Goal: Task Accomplishment & Management: Use online tool/utility

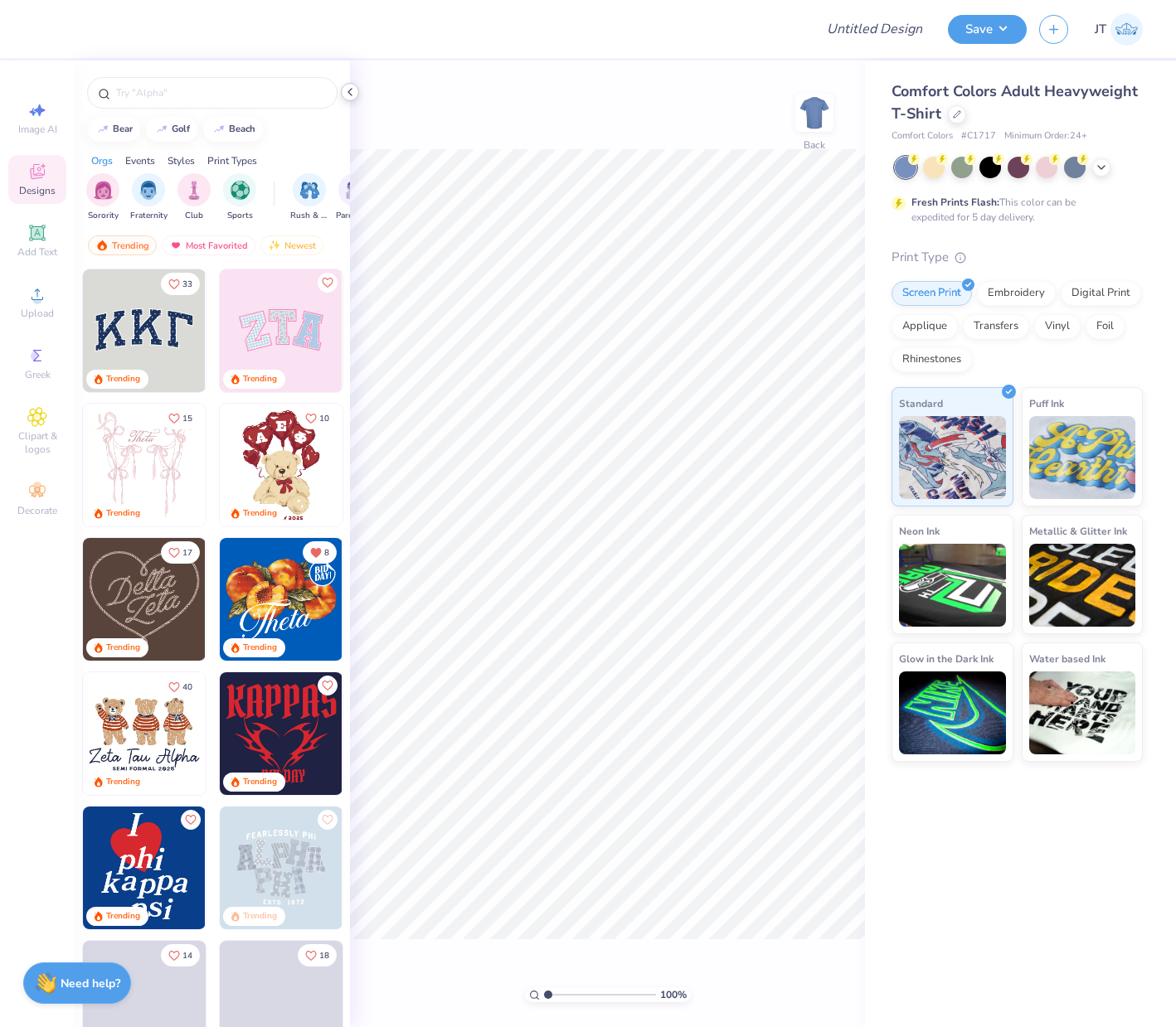
click at [344, 88] on icon at bounding box center [350, 92] width 13 height 13
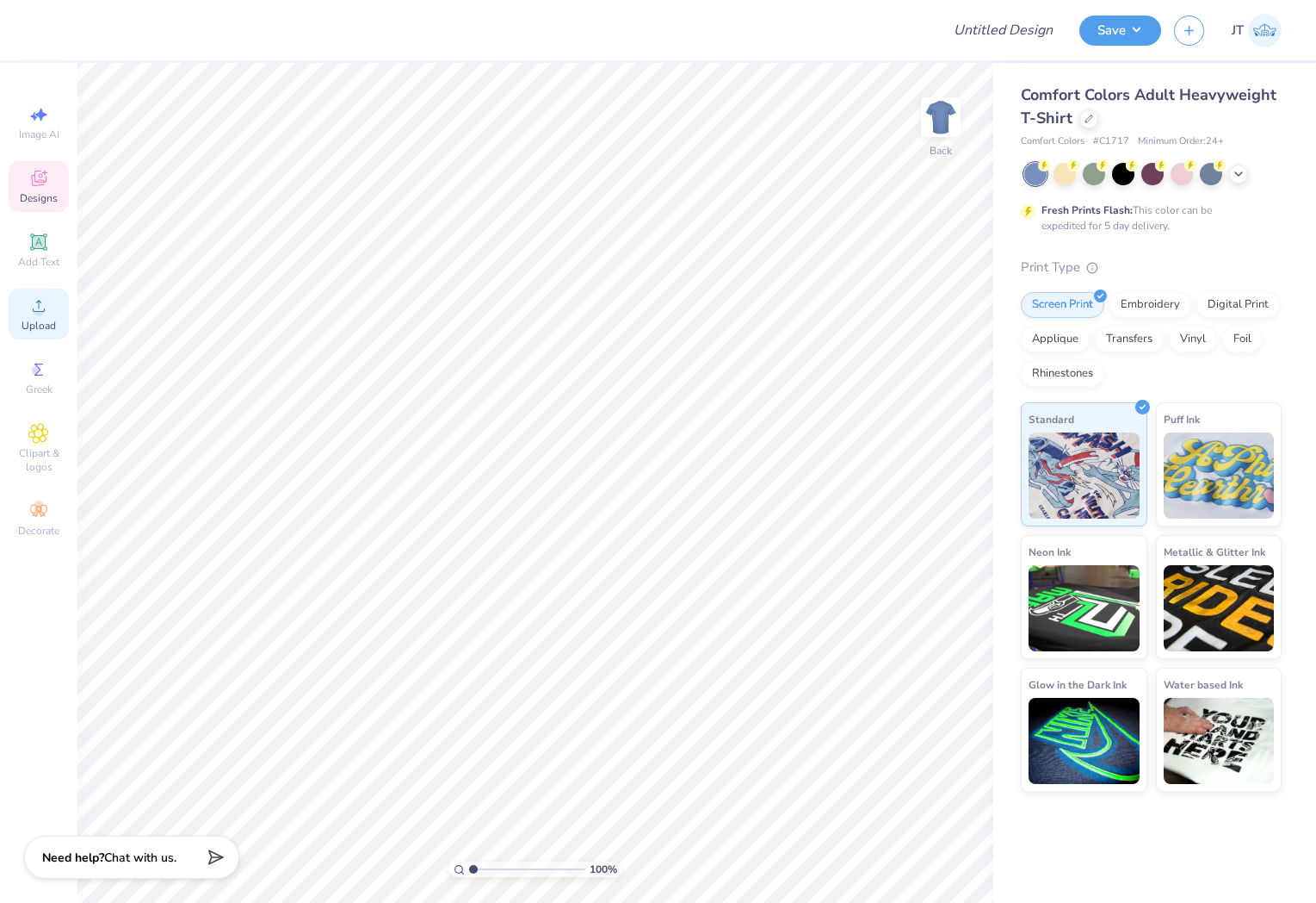
click at [34, 322] on span "Upload" at bounding box center [38, 325] width 34 height 14
click at [32, 313] on icon at bounding box center [38, 305] width 21 height 21
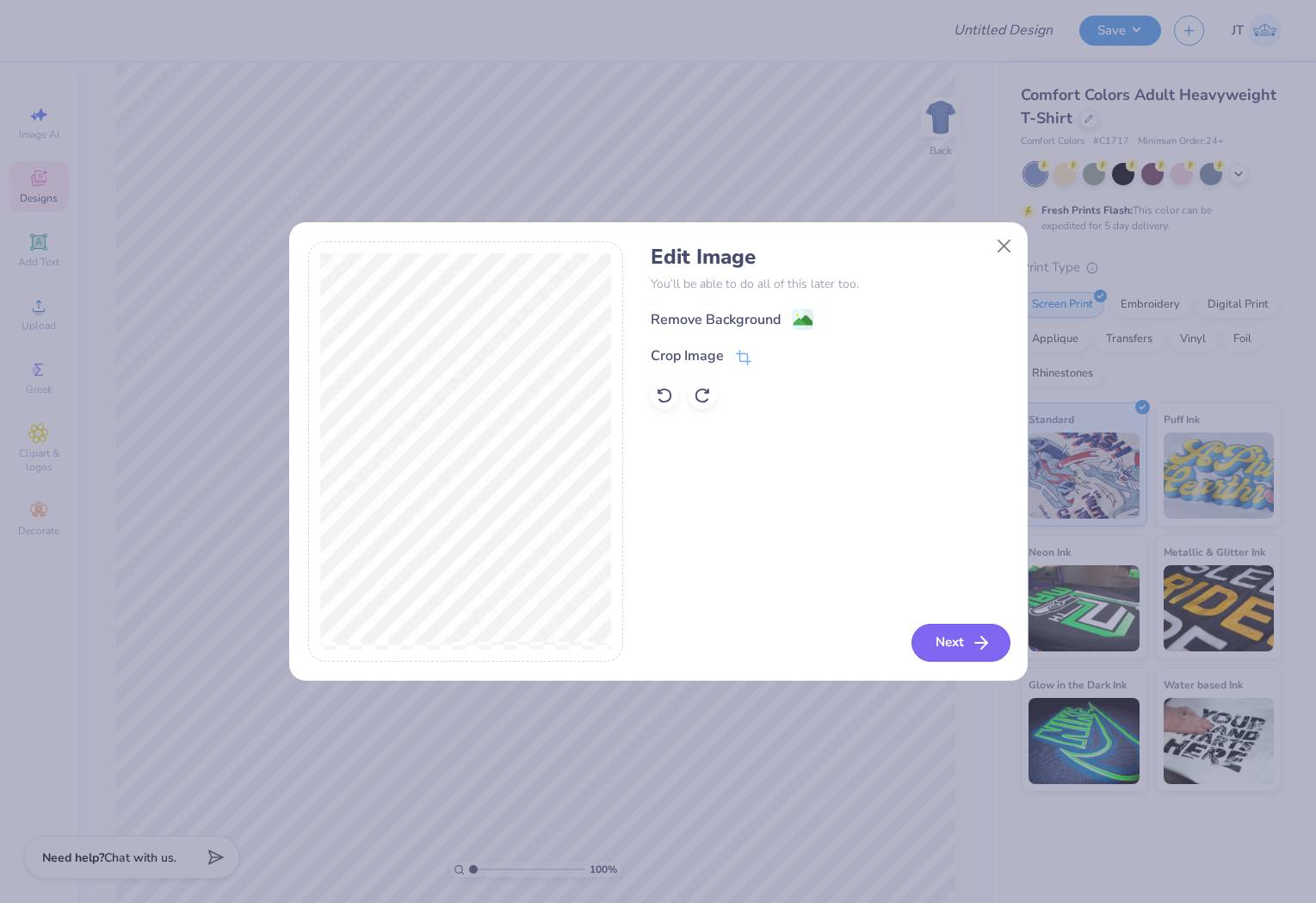
click at [972, 646] on icon "button" at bounding box center [981, 642] width 21 height 21
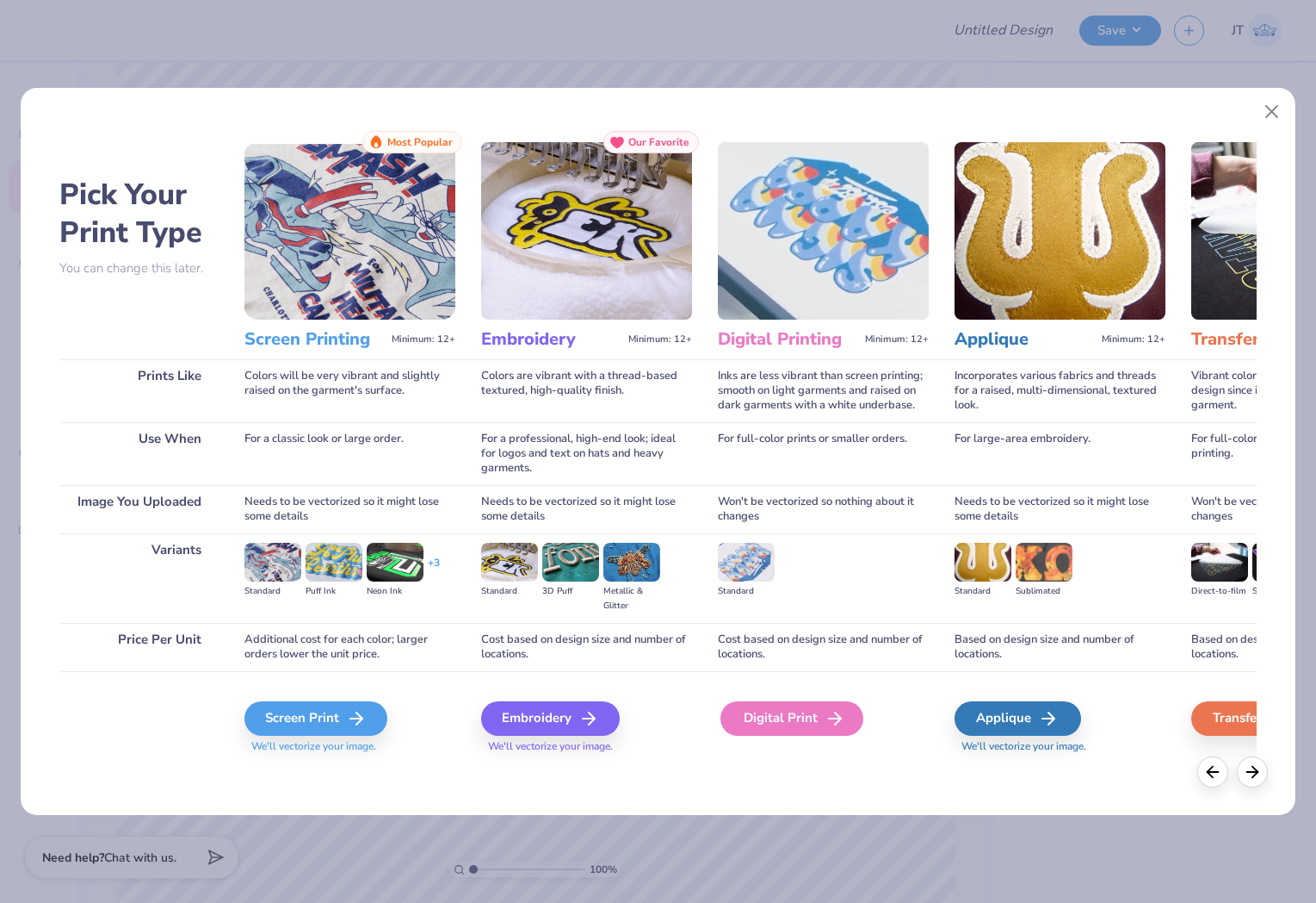
click at [765, 714] on div "Digital Print" at bounding box center [792, 717] width 143 height 34
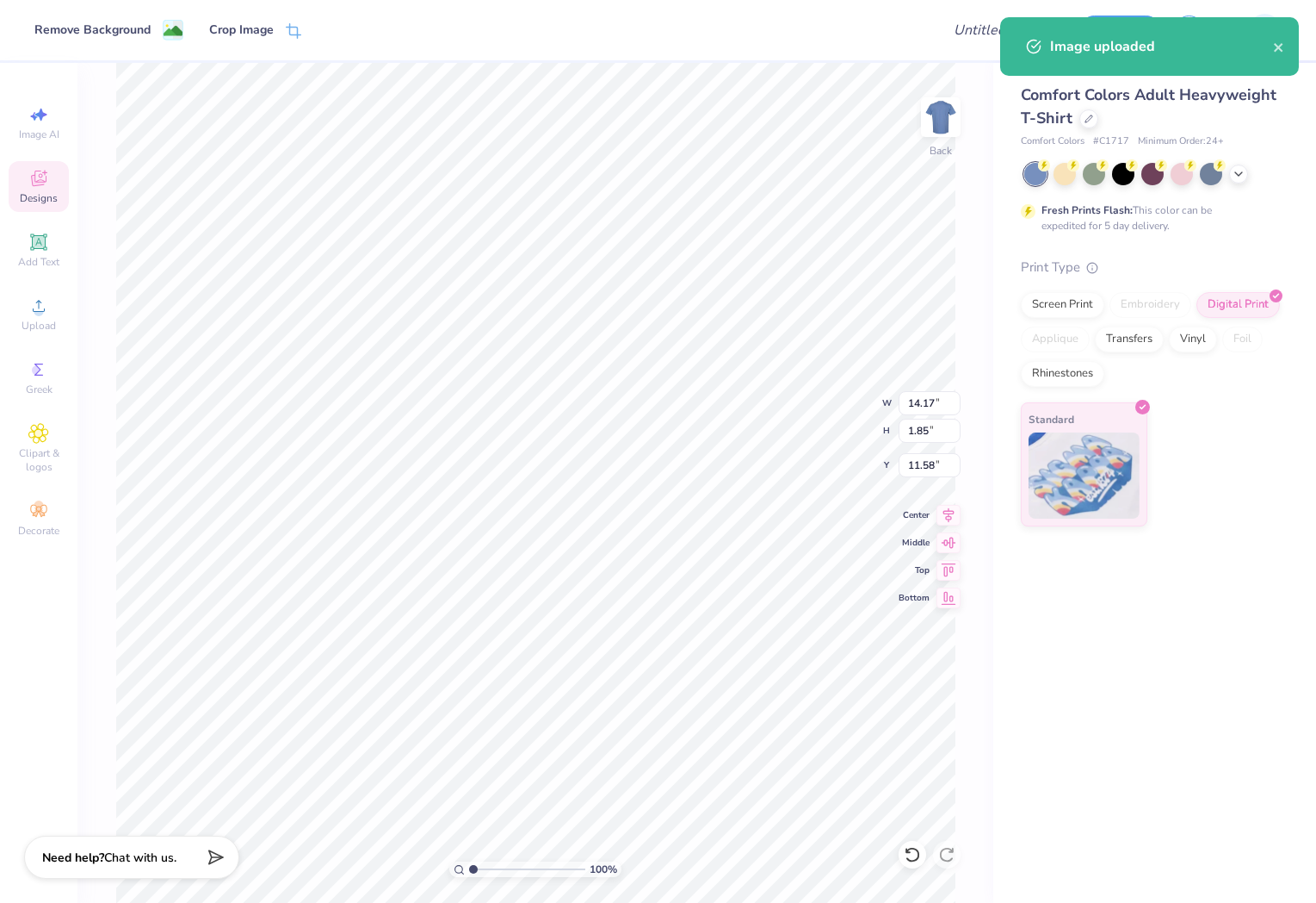
type input "10.96"
type input "1.43"
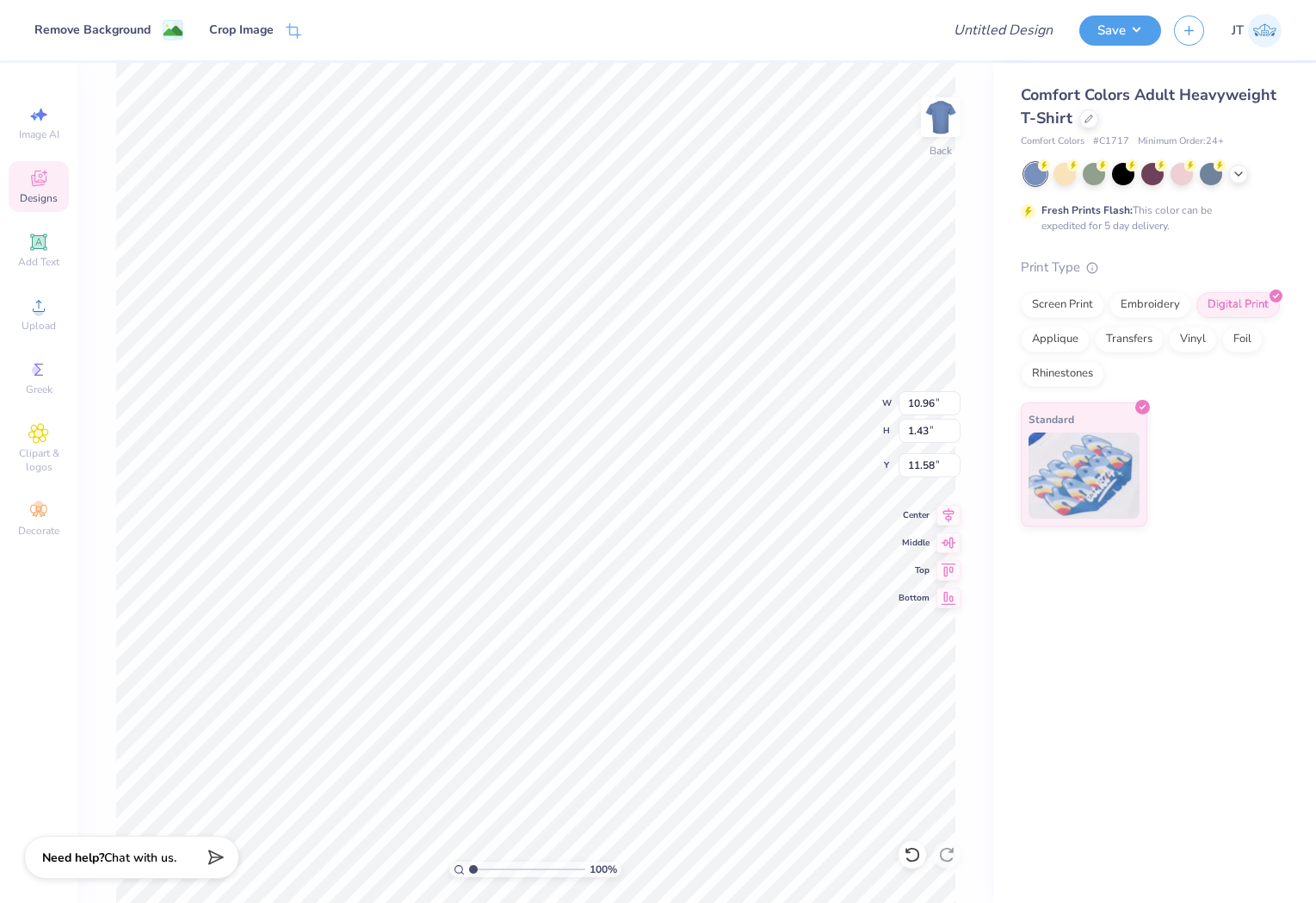
type input "3.00"
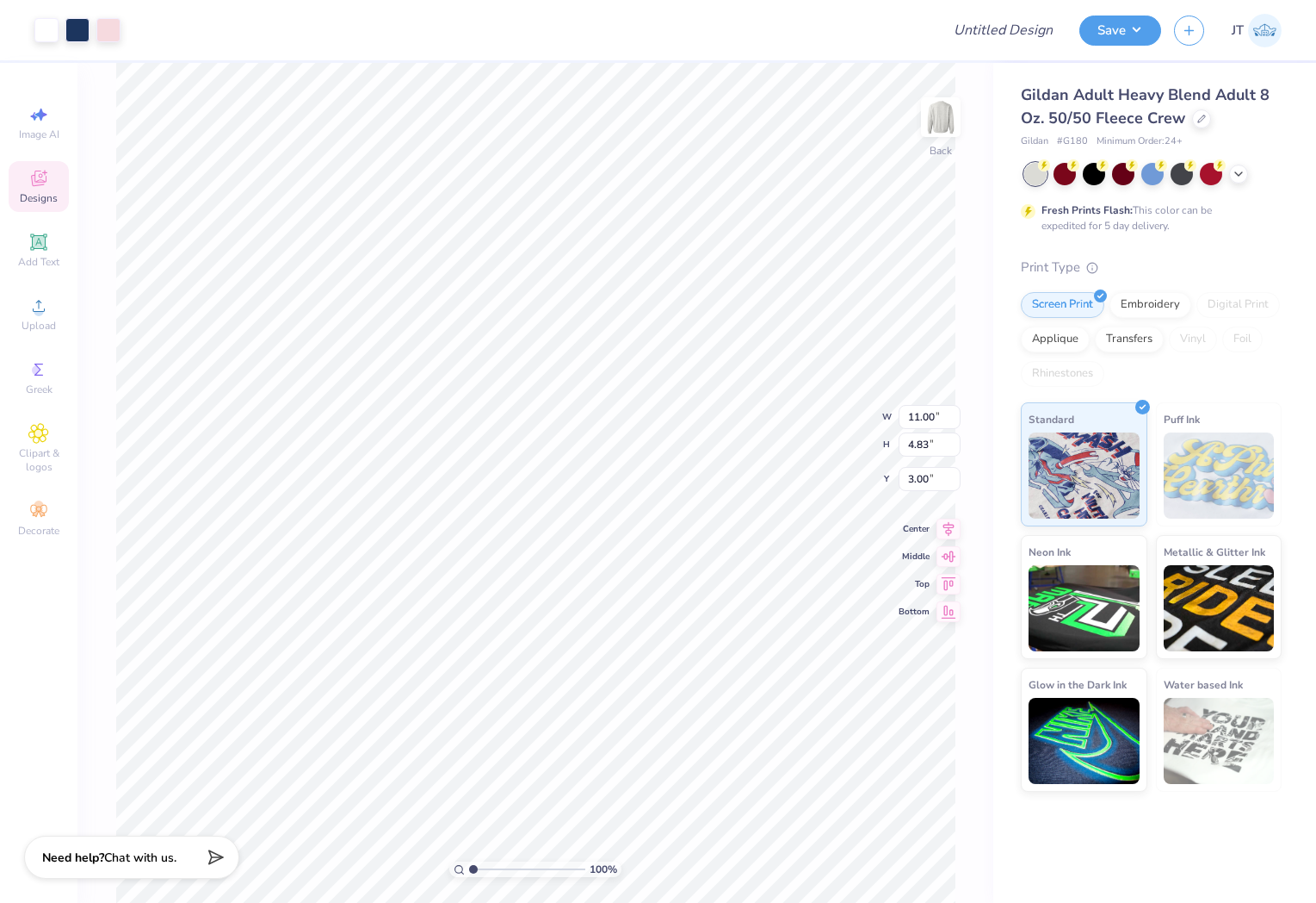
type input "6.87"
type input "3.01"
click at [1207, 116] on div at bounding box center [1202, 116] width 19 height 19
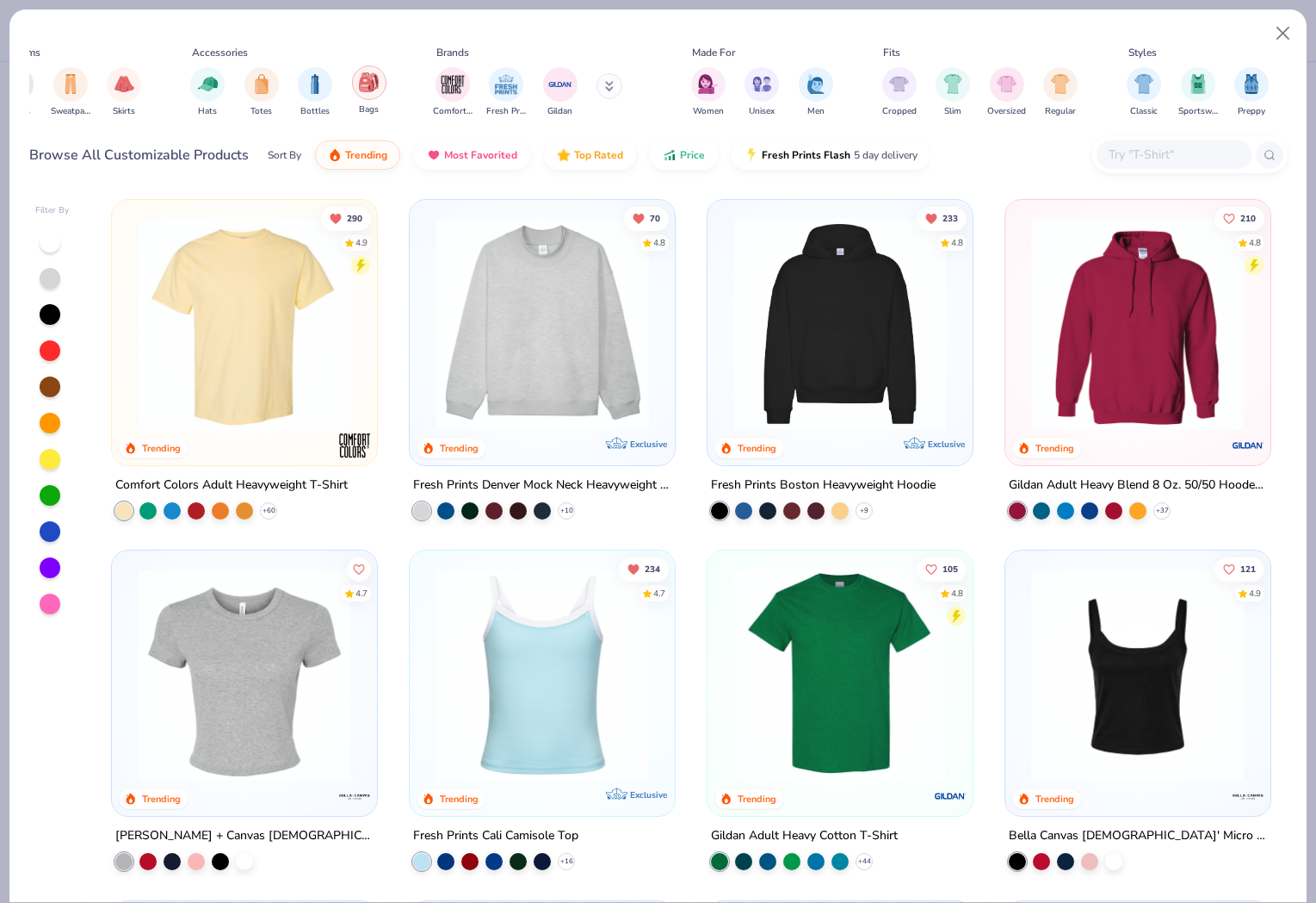
scroll to position [0, 279]
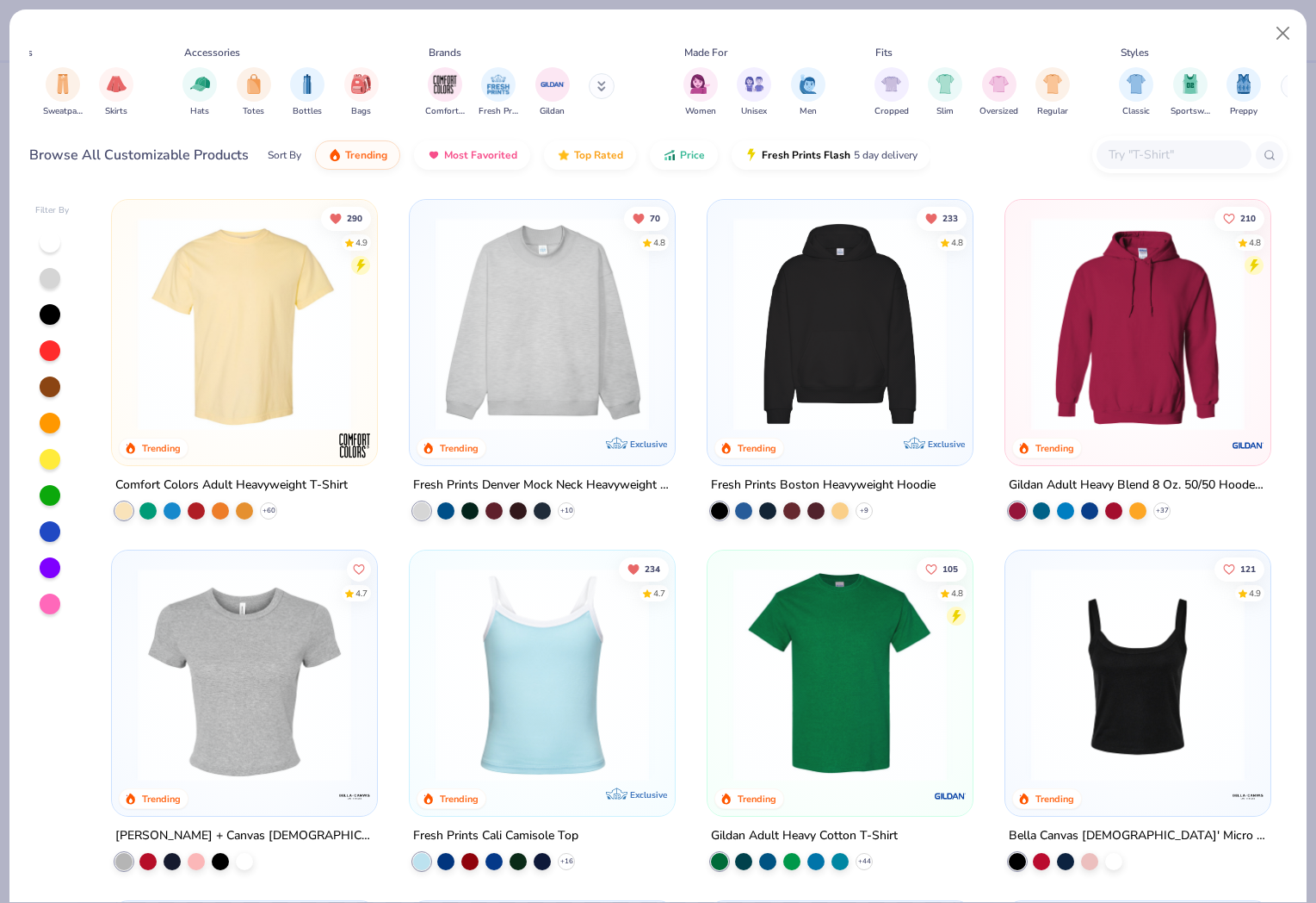
drag, startPoint x: 616, startPoint y: 76, endPoint x: 606, endPoint y: 78, distance: 10.2
click at [612, 76] on div "Comfort Colors Fresh Prints Gildan" at bounding box center [531, 92] width 217 height 64
click at [591, 85] on button at bounding box center [602, 86] width 25 height 25
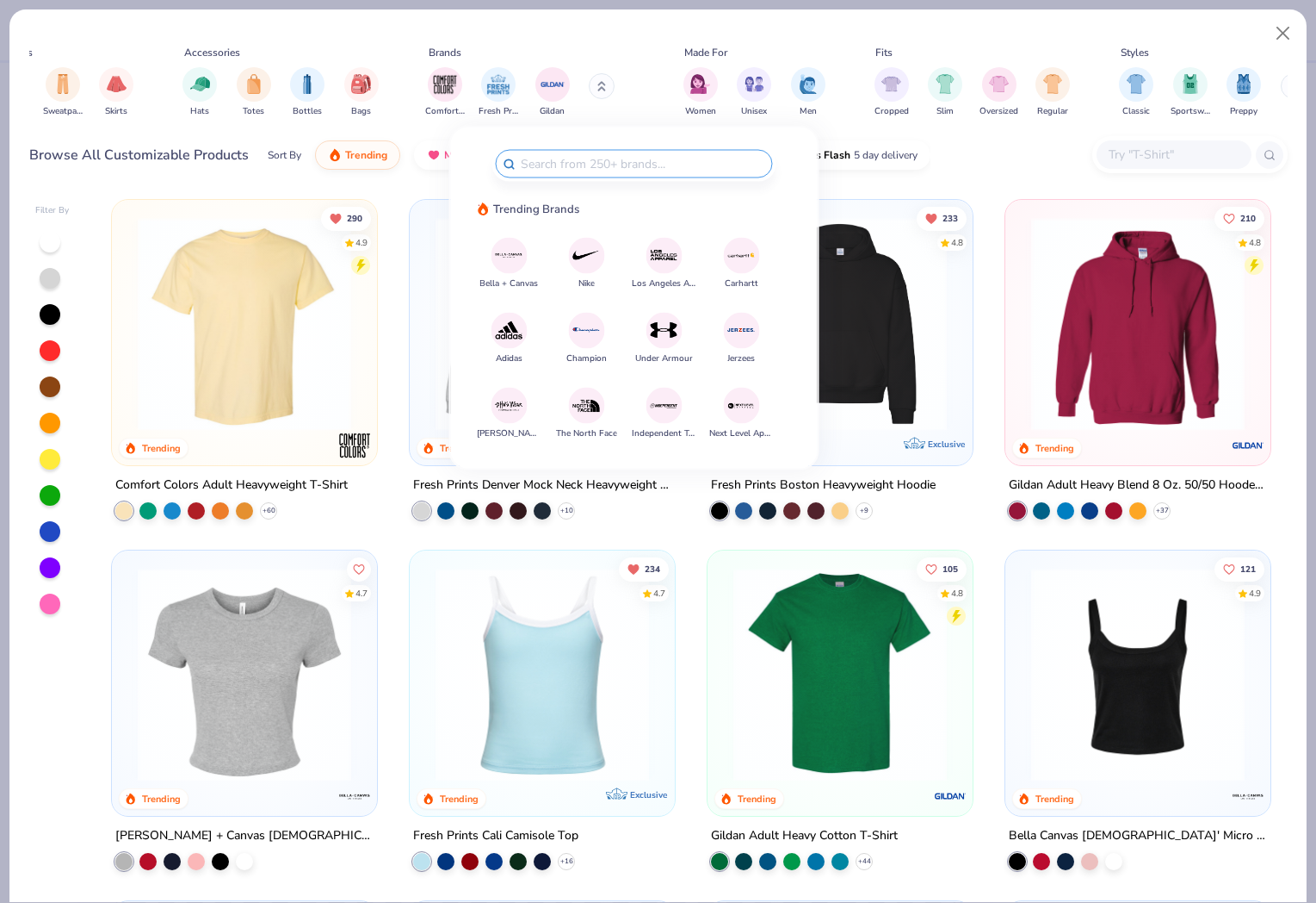
click at [583, 247] on img at bounding box center [586, 255] width 30 height 30
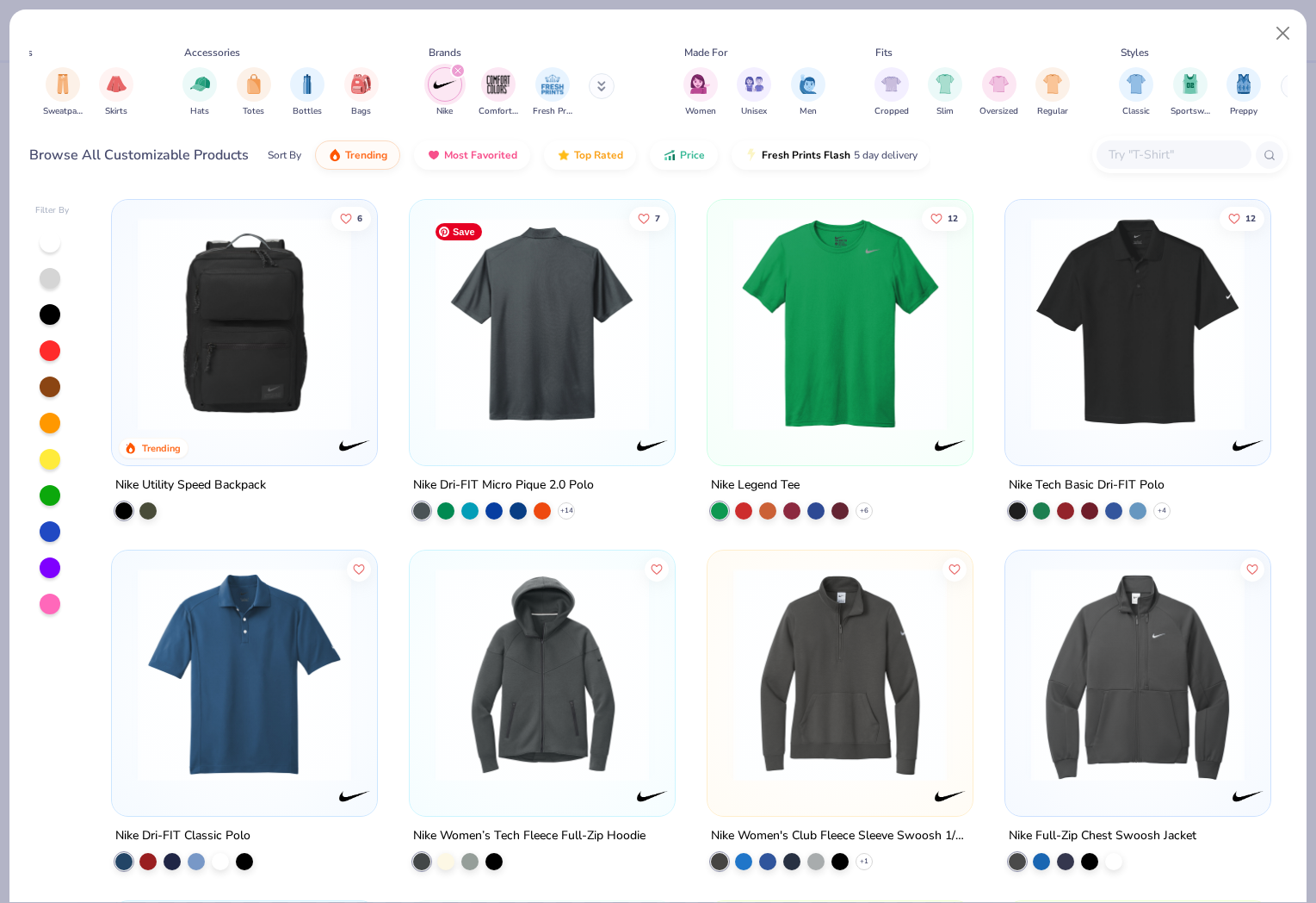
click at [506, 417] on img at bounding box center [542, 323] width 231 height 214
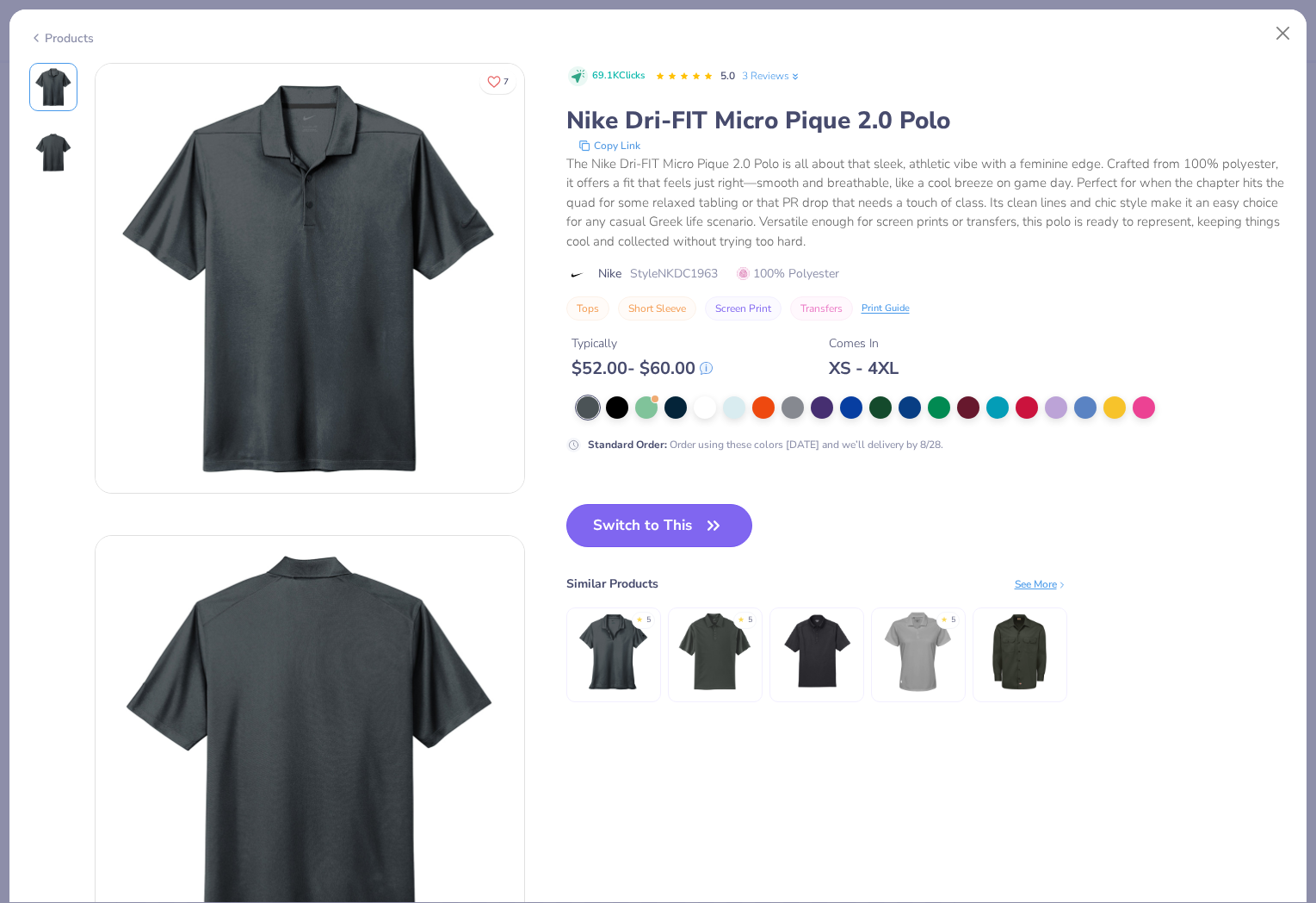
click at [616, 521] on button "Switch to This" at bounding box center [659, 526] width 187 height 43
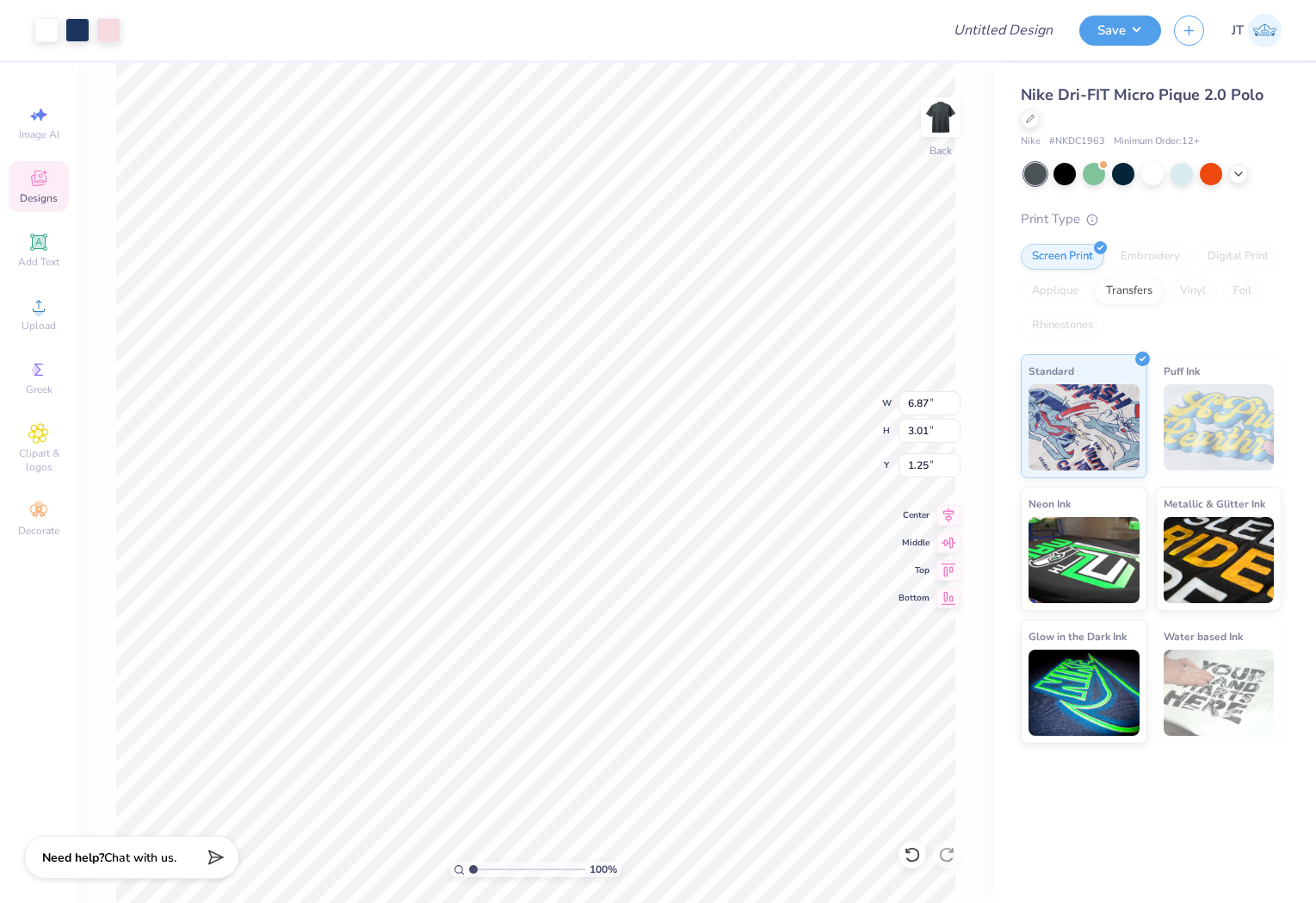
type input "5.83"
type input "2.56"
type input "3.00"
type input "4.43"
type input "1.94"
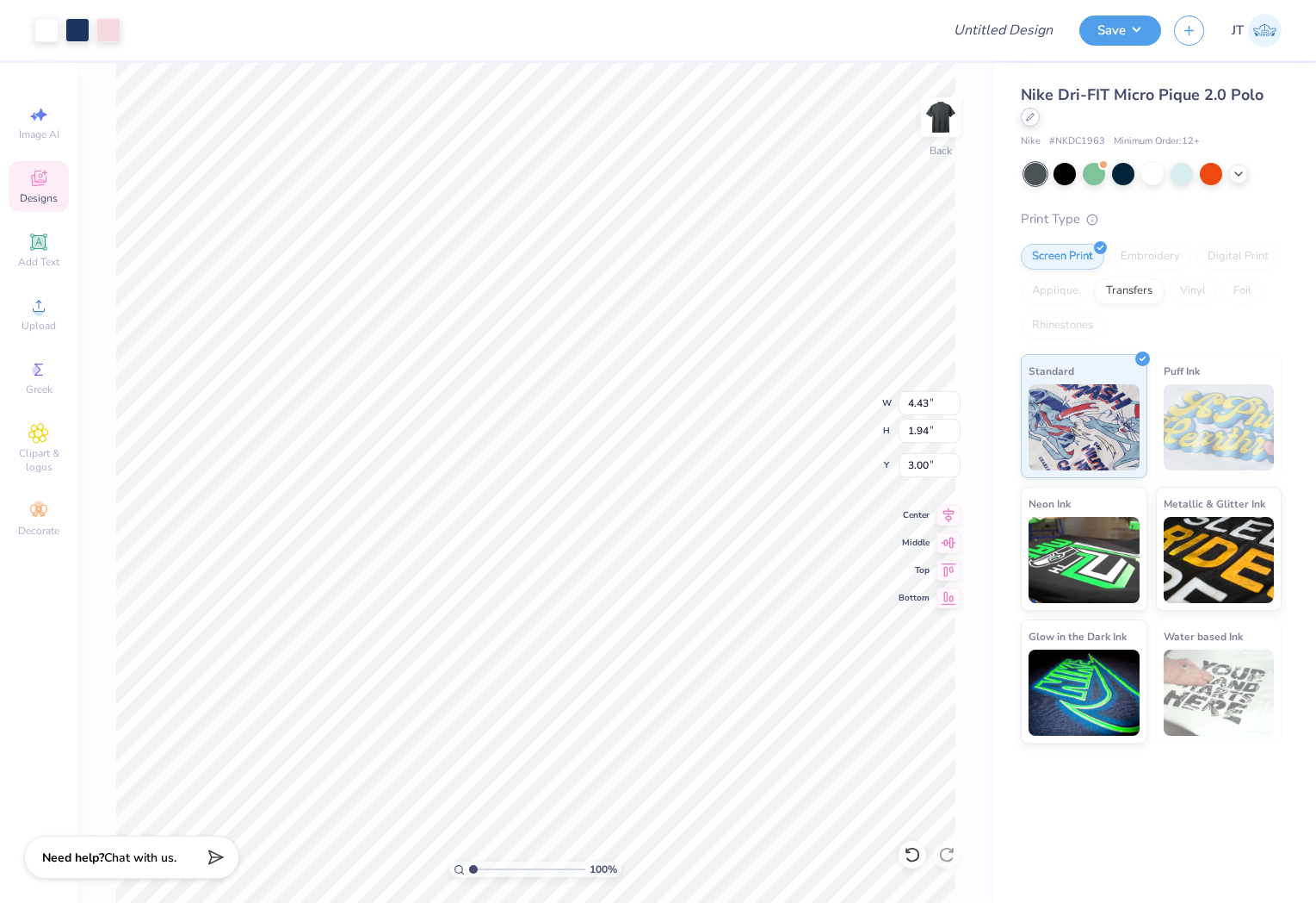
click at [1033, 109] on div "Nike Dri-FIT Micro Pique 2.0 Polo" at bounding box center [1151, 107] width 261 height 47
click at [1033, 109] on div at bounding box center [1030, 116] width 19 height 19
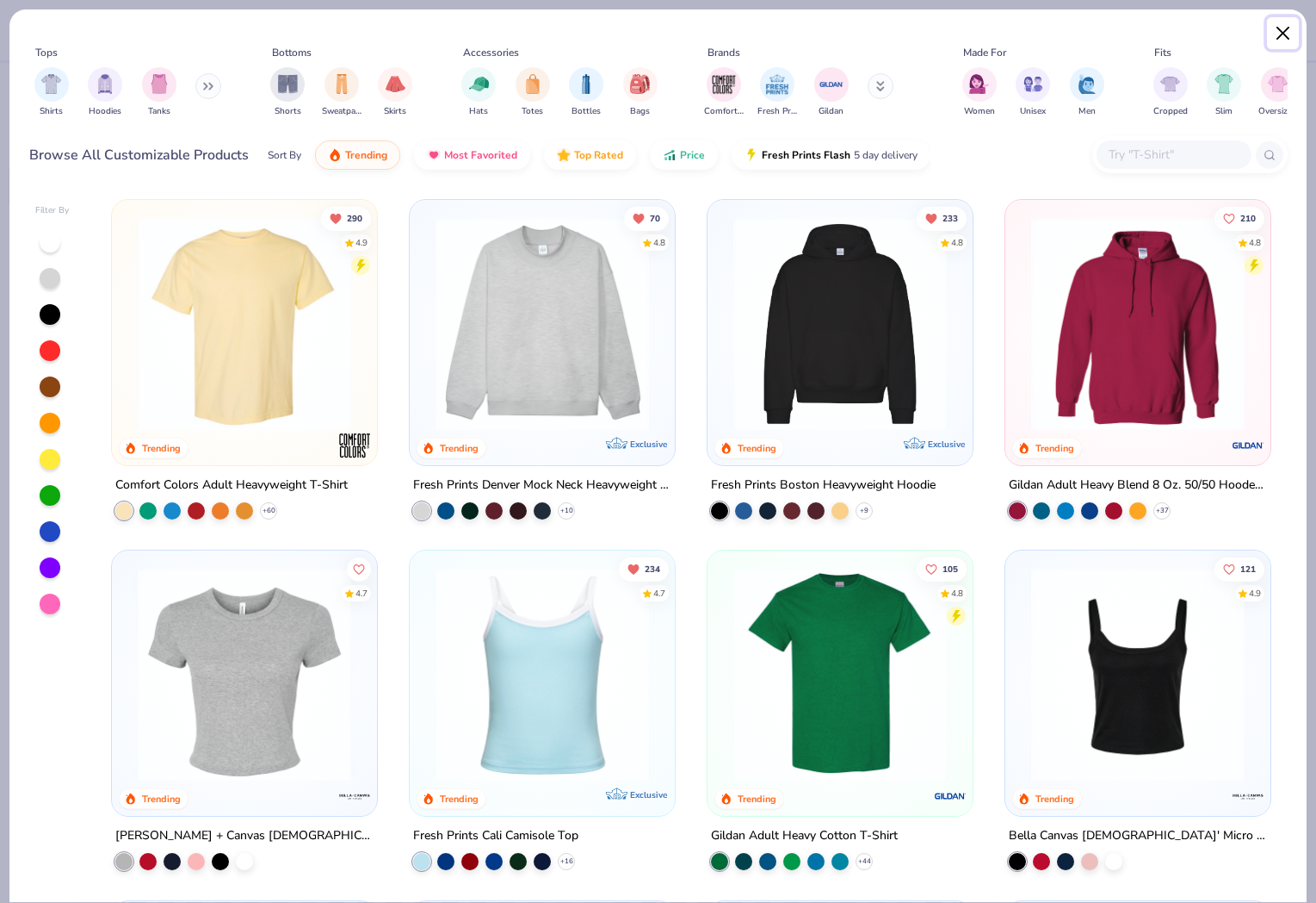
click at [1281, 30] on button "Close" at bounding box center [1283, 33] width 32 height 32
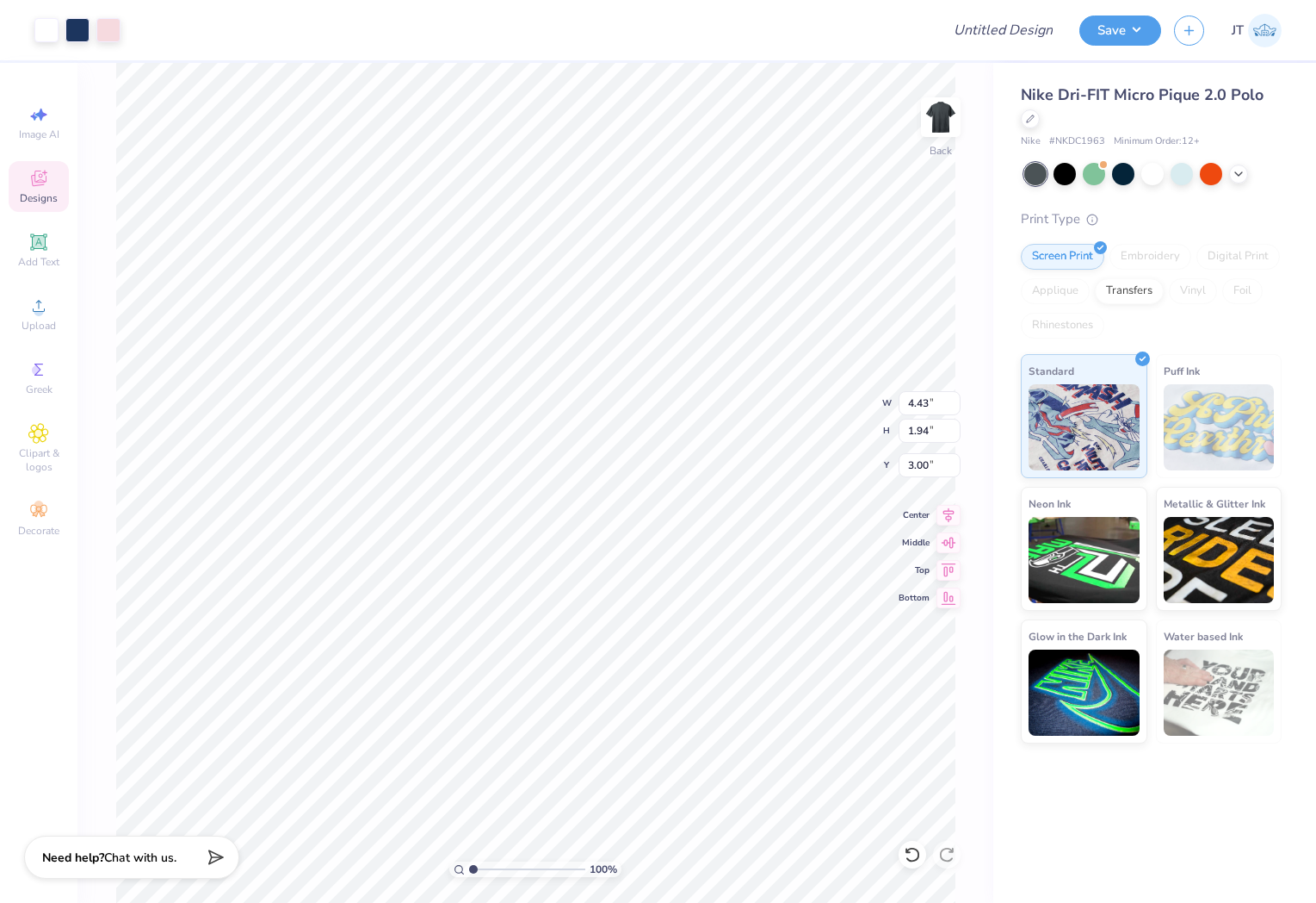
type input "2.55"
type input "1.12"
type input "3.00"
click at [1029, 125] on div at bounding box center [1030, 116] width 19 height 19
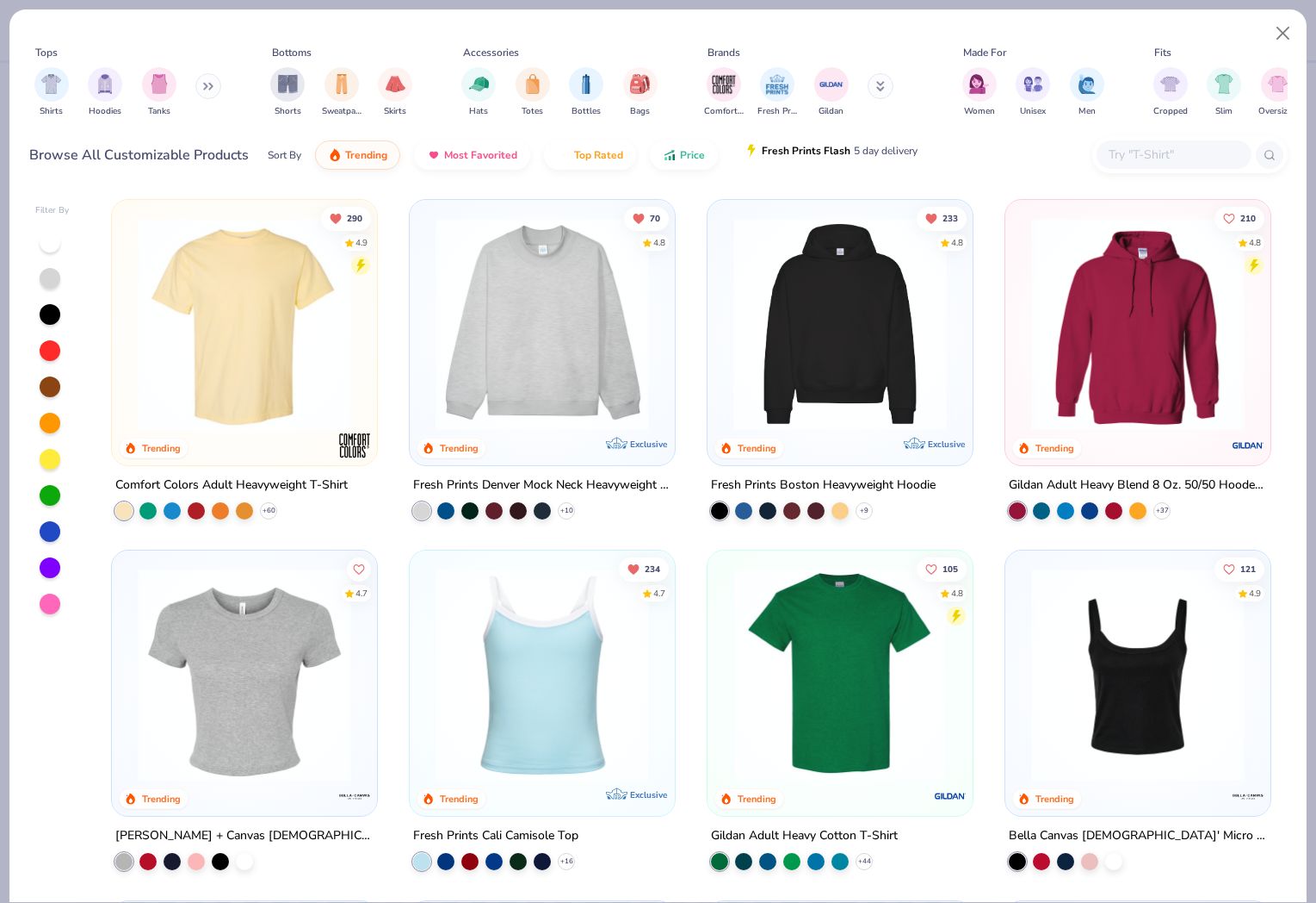
click at [858, 163] on button "Fresh Prints Flash 5 day delivery" at bounding box center [831, 150] width 199 height 29
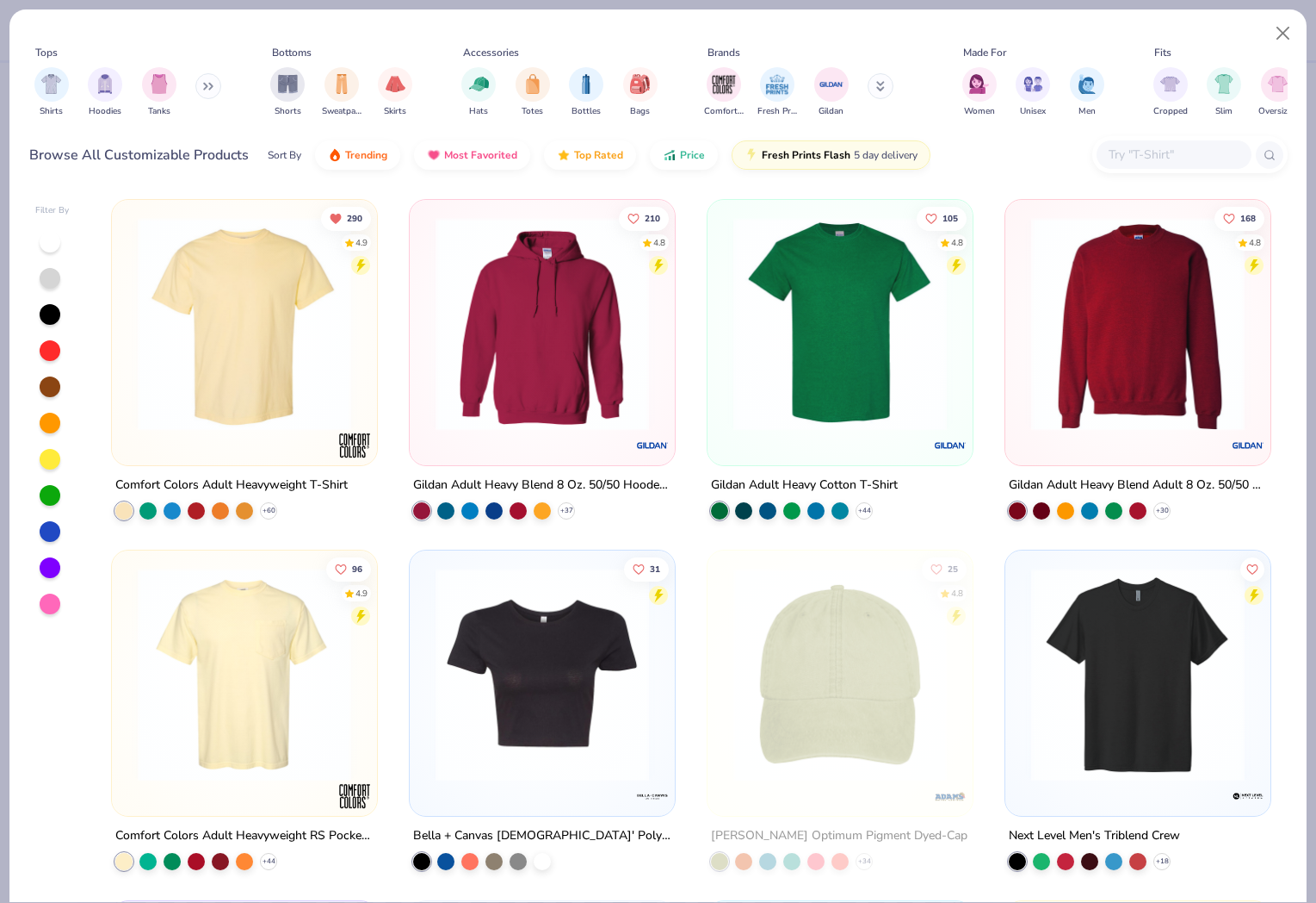
click at [681, 4] on div "Tops Shirts Hoodies Tanks Bottoms Shorts Sweatpants Skirts Accessories Hats Tot…" at bounding box center [658, 452] width 1316 height 903
